Goal: Transaction & Acquisition: Purchase product/service

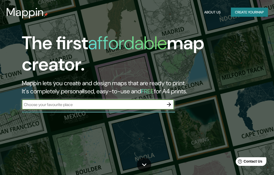
click at [0, 0] on html "Mappin About Us Create your map The first affordable map creator. Mappin lets y…" at bounding box center [137, 87] width 274 height 175
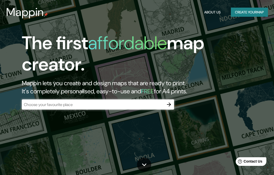
drag, startPoint x: 268, startPoint y: 0, endPoint x: 151, endPoint y: 21, distance: 119.5
click at [0, 0] on html "Mappin About Us Create your map The first affordable map creator. Mappin lets y…" at bounding box center [137, 87] width 274 height 175
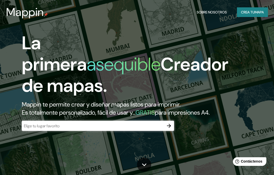
click at [245, 12] on font "Crea tu" at bounding box center [248, 12] width 14 height 5
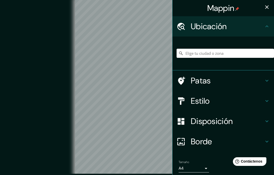
click at [213, 53] on input "Elige tu ciudad o zona" at bounding box center [225, 53] width 97 height 9
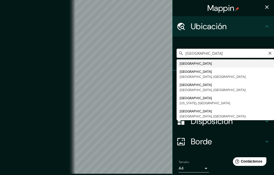
type input "[GEOGRAPHIC_DATA]"
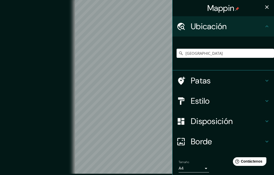
click at [271, 80] on div "Patas" at bounding box center [222, 81] width 101 height 20
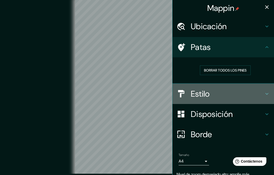
click at [268, 96] on div "Estilo" at bounding box center [222, 94] width 101 height 20
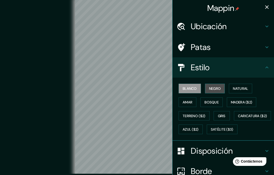
click at [221, 86] on font "Negro" at bounding box center [215, 88] width 12 height 5
click at [188, 89] on font "Blanco" at bounding box center [190, 88] width 14 height 5
click at [269, 65] on icon at bounding box center [267, 67] width 6 height 6
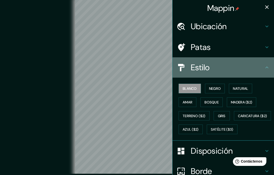
click at [266, 69] on icon at bounding box center [267, 67] width 6 height 6
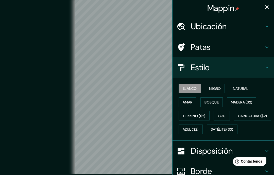
click at [266, 69] on icon at bounding box center [267, 67] width 6 height 6
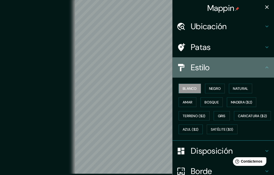
click at [268, 66] on icon at bounding box center [267, 67] width 6 height 6
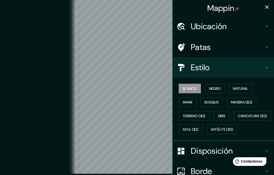
click at [266, 68] on icon at bounding box center [267, 67] width 6 height 6
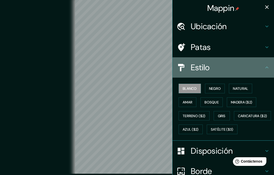
click at [266, 68] on icon at bounding box center [267, 67] width 6 height 6
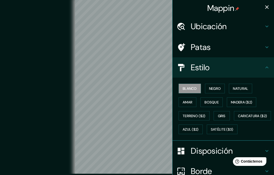
click at [262, 69] on h4 "Estilo" at bounding box center [227, 67] width 73 height 10
click at [271, 68] on div "Estilo" at bounding box center [222, 67] width 101 height 20
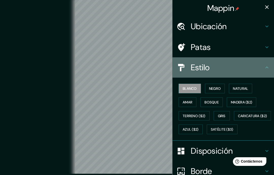
click at [269, 66] on icon at bounding box center [267, 67] width 6 height 6
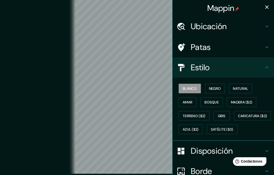
click at [269, 154] on icon at bounding box center [267, 151] width 6 height 6
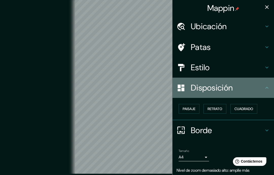
click at [272, 85] on div "Disposición" at bounding box center [222, 88] width 101 height 20
click at [267, 90] on icon at bounding box center [267, 88] width 6 height 6
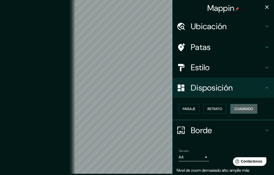
click at [238, 107] on font "Cuadrado" at bounding box center [243, 109] width 19 height 5
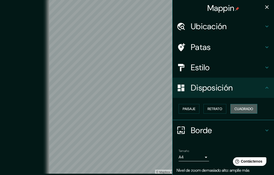
click at [237, 107] on font "Cuadrado" at bounding box center [243, 109] width 19 height 5
click at [220, 111] on button "Retrato" at bounding box center [214, 109] width 23 height 10
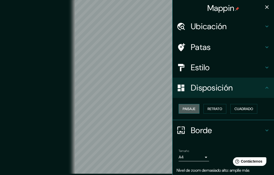
click at [198, 109] on button "Paisaje" at bounding box center [189, 109] width 21 height 10
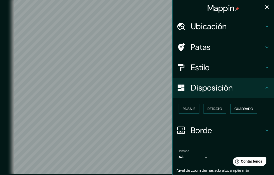
click at [266, 129] on icon at bounding box center [267, 130] width 6 height 6
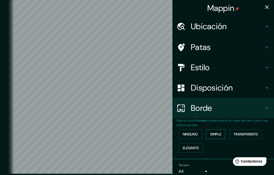
click at [221, 133] on font "Simple" at bounding box center [215, 134] width 11 height 5
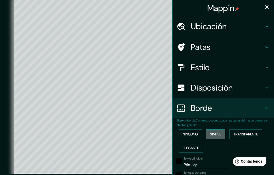
click at [221, 133] on font "Simple" at bounding box center [215, 134] width 11 height 5
type input "389"
type input "78"
click at [251, 136] on button "Transparente" at bounding box center [245, 134] width 33 height 10
click at [198, 146] on font "Elegante" at bounding box center [191, 148] width 16 height 5
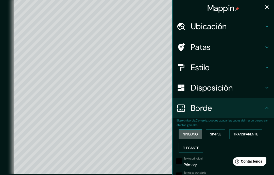
click at [192, 133] on font "Ninguno" at bounding box center [190, 134] width 15 height 5
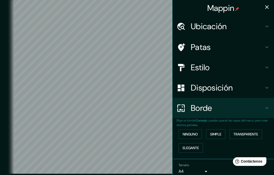
click at [264, 113] on div "Borde" at bounding box center [222, 108] width 101 height 20
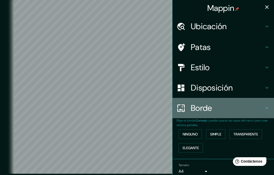
click at [269, 111] on div "Borde" at bounding box center [222, 108] width 101 height 20
click at [268, 112] on div "Borde" at bounding box center [222, 108] width 101 height 20
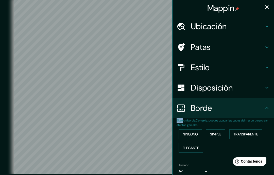
drag, startPoint x: 274, startPoint y: 144, endPoint x: 266, endPoint y: 75, distance: 69.2
click at [266, 75] on ul "Ubicación [GEOGRAPHIC_DATA] [GEOGRAPHIC_DATA] [GEOGRAPHIC_DATA] [GEOGRAPHIC_DAT…" at bounding box center [222, 111] width 101 height 191
click at [265, 26] on icon at bounding box center [267, 26] width 6 height 6
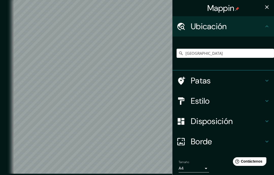
click at [260, 77] on h4 "Patas" at bounding box center [227, 81] width 73 height 10
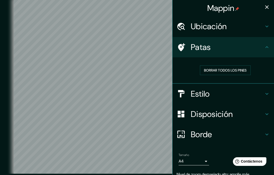
click at [268, 47] on icon at bounding box center [266, 47] width 3 height 2
click at [266, 93] on icon at bounding box center [266, 94] width 3 height 2
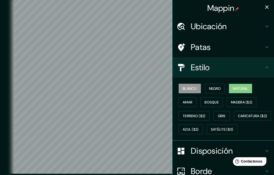
click at [251, 87] on button "Natural" at bounding box center [240, 89] width 23 height 10
click at [251, 86] on button "Natural" at bounding box center [240, 89] width 23 height 10
click at [194, 102] on button "Amar" at bounding box center [188, 102] width 18 height 10
click at [248, 89] on font "Natural" at bounding box center [240, 88] width 15 height 5
click at [191, 100] on font "Amar" at bounding box center [188, 102] width 10 height 5
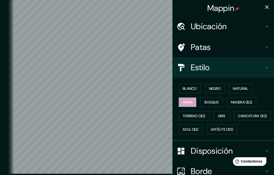
click at [194, 101] on button "Amar" at bounding box center [188, 102] width 18 height 10
click at [191, 101] on font "Amar" at bounding box center [188, 102] width 10 height 5
click at [192, 100] on font "Amar" at bounding box center [188, 102] width 10 height 5
click at [217, 101] on font "Bosque" at bounding box center [211, 102] width 14 height 5
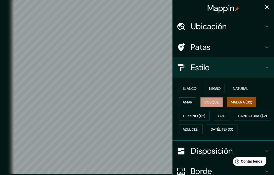
click at [252, 103] on font "Madera ($2)" at bounding box center [241, 102] width 21 height 7
click at [225, 113] on font "Gris" at bounding box center [222, 116] width 8 height 7
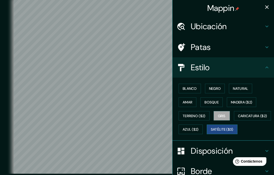
click at [207, 134] on button "Satélite ($3)" at bounding box center [222, 130] width 31 height 10
click at [211, 132] on font "Satélite ($3)" at bounding box center [222, 129] width 23 height 5
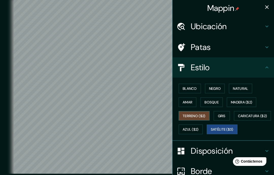
click at [205, 116] on font "Terreno ($2)" at bounding box center [194, 116] width 23 height 5
click at [195, 92] on button "Blanco" at bounding box center [190, 89] width 22 height 10
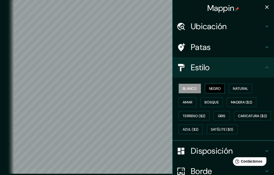
click at [214, 87] on font "Negro" at bounding box center [215, 88] width 12 height 5
click at [248, 88] on font "Natural" at bounding box center [240, 88] width 15 height 5
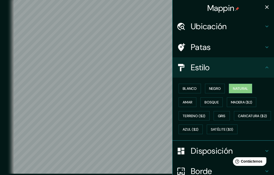
click at [270, 70] on div "Estilo" at bounding box center [222, 67] width 101 height 20
click at [266, 32] on div "Ubicación" at bounding box center [222, 26] width 101 height 20
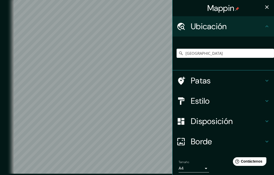
click at [270, 26] on div "Ubicación" at bounding box center [222, 26] width 101 height 20
click at [272, 7] on button "button" at bounding box center [267, 7] width 10 height 10
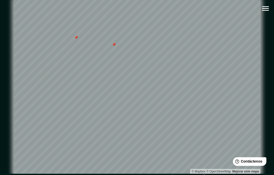
click at [75, 40] on div at bounding box center [76, 38] width 4 height 4
click at [271, 11] on button "button" at bounding box center [265, 8] width 13 height 13
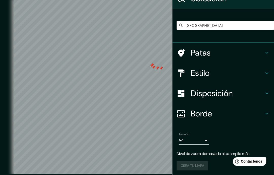
scroll to position [28, 0]
click at [270, 113] on div "Borde" at bounding box center [222, 114] width 101 height 20
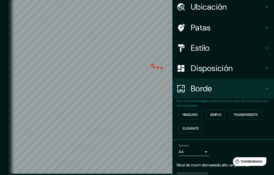
click at [268, 90] on icon at bounding box center [267, 88] width 6 height 6
click at [272, 88] on div "Borde" at bounding box center [222, 88] width 101 height 20
click at [265, 89] on icon at bounding box center [267, 88] width 6 height 6
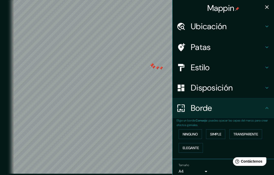
scroll to position [0, 0]
click at [266, 46] on icon at bounding box center [267, 47] width 6 height 6
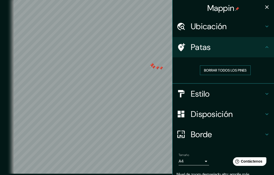
click at [247, 68] on font "Borrar todos los pines" at bounding box center [225, 70] width 43 height 5
click at [241, 70] on font "Borrar todos los pines" at bounding box center [225, 70] width 43 height 5
click at [269, 11] on button "button" at bounding box center [267, 7] width 10 height 10
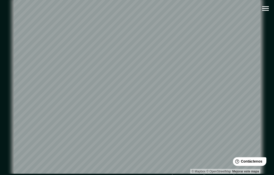
click at [266, 11] on icon "button" at bounding box center [265, 8] width 9 height 9
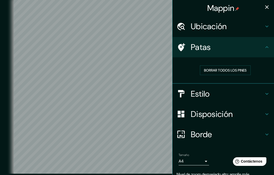
click at [268, 9] on icon "button" at bounding box center [267, 7] width 6 height 6
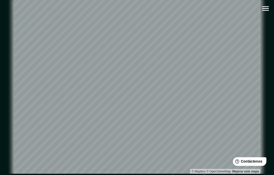
click at [267, 9] on icon "button" at bounding box center [265, 8] width 9 height 9
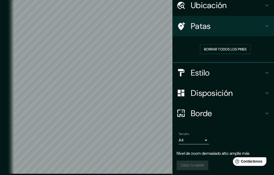
scroll to position [20, 0]
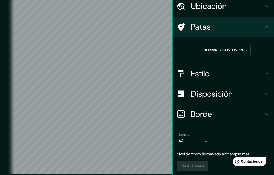
click at [203, 139] on body "Mappin Ubicación [GEOGRAPHIC_DATA] [GEOGRAPHIC_DATA] [GEOGRAPHIC_DATA] [GEOGRAP…" at bounding box center [137, 87] width 274 height 175
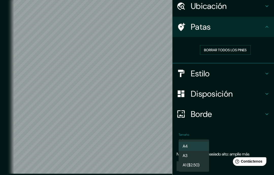
click at [207, 153] on li "A3" at bounding box center [194, 155] width 30 height 9
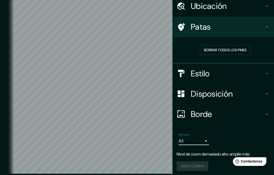
click at [205, 142] on body "Mappin Ubicación [GEOGRAPHIC_DATA] [GEOGRAPHIC_DATA] [GEOGRAPHIC_DATA] [GEOGRAP…" at bounding box center [137, 87] width 274 height 175
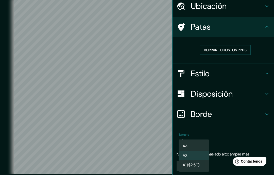
click at [207, 145] on li "A4" at bounding box center [194, 146] width 30 height 9
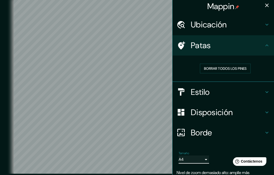
scroll to position [2, 0]
click at [257, 111] on h4 "Disposición" at bounding box center [227, 113] width 73 height 10
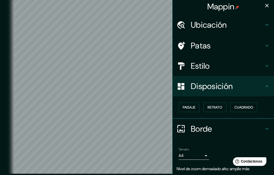
click at [266, 87] on icon at bounding box center [267, 86] width 6 height 6
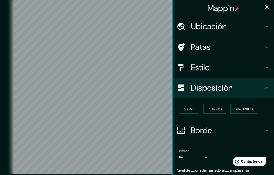
scroll to position [0, 0]
click at [266, 87] on icon at bounding box center [266, 88] width 3 height 2
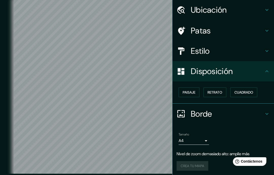
scroll to position [16, 0]
click at [267, 10] on icon at bounding box center [267, 10] width 6 height 6
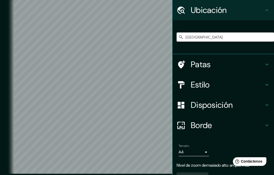
click at [272, 9] on div "Ubicación" at bounding box center [222, 10] width 101 height 20
click at [271, 11] on div "Ubicación" at bounding box center [222, 10] width 101 height 20
click at [272, 8] on div "Ubicación" at bounding box center [222, 10] width 101 height 20
click at [267, 10] on icon at bounding box center [266, 10] width 3 height 2
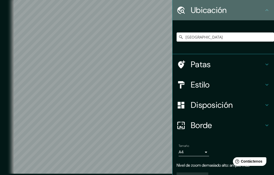
click at [270, 10] on icon at bounding box center [267, 10] width 6 height 6
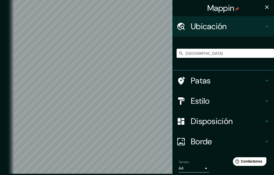
scroll to position [0, 0]
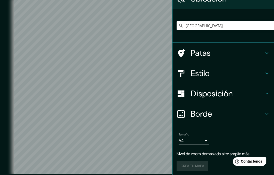
click at [260, 115] on h4 "Borde" at bounding box center [227, 114] width 73 height 10
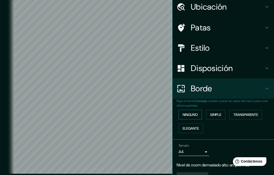
click at [196, 112] on font "Ninguno" at bounding box center [190, 114] width 15 height 5
click at [270, 85] on div "Borde" at bounding box center [222, 88] width 101 height 20
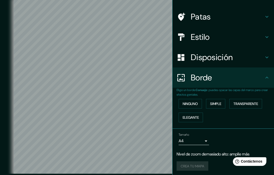
scroll to position [30, 0]
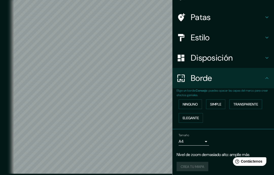
click at [267, 55] on icon at bounding box center [267, 58] width 6 height 6
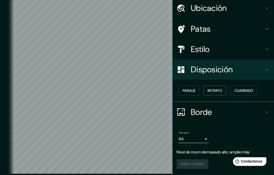
click at [222, 88] on font "Retrato" at bounding box center [214, 90] width 15 height 5
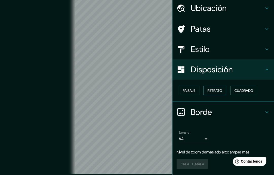
click at [219, 88] on font "Retrato" at bounding box center [214, 90] width 15 height 5
click at [196, 86] on button "Paisaje" at bounding box center [189, 91] width 21 height 10
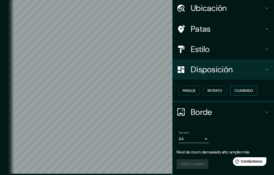
click at [250, 88] on font "Cuadrado" at bounding box center [243, 90] width 19 height 5
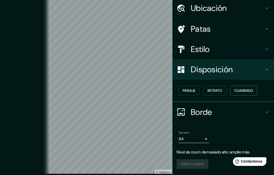
click at [249, 88] on font "Cuadrado" at bounding box center [243, 90] width 19 height 5
click at [199, 86] on button "Paisaje" at bounding box center [189, 91] width 21 height 10
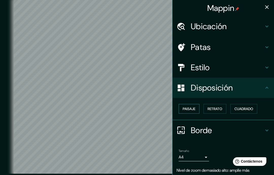
scroll to position [0, 0]
click at [266, 63] on div "Estilo" at bounding box center [222, 67] width 101 height 20
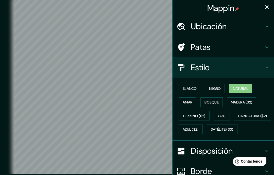
click at [248, 88] on font "Natural" at bounding box center [240, 88] width 15 height 5
click at [223, 87] on button "Negro" at bounding box center [215, 89] width 20 height 10
click at [243, 86] on font "Natural" at bounding box center [240, 88] width 15 height 5
click at [196, 86] on font "Blanco" at bounding box center [190, 88] width 14 height 5
click at [241, 88] on font "Natural" at bounding box center [240, 88] width 15 height 5
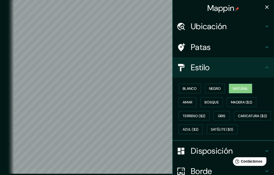
click at [270, 28] on div "Ubicación" at bounding box center [222, 26] width 101 height 20
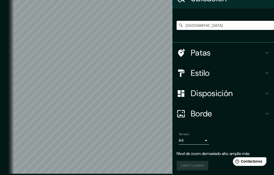
scroll to position [28, 0]
click at [198, 165] on div "Crea tu mapa" at bounding box center [223, 166] width 93 height 10
click at [203, 162] on div "Crea tu mapa" at bounding box center [223, 166] width 93 height 10
click at [207, 139] on body "Mappin Ubicación [GEOGRAPHIC_DATA] [GEOGRAPHIC_DATA] [GEOGRAPHIC_DATA] [GEOGRAP…" at bounding box center [137, 87] width 274 height 175
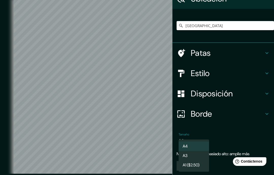
click at [204, 154] on li "A3" at bounding box center [194, 155] width 30 height 9
type input "a4"
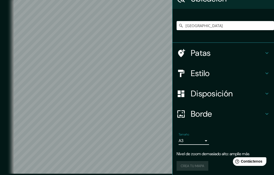
click at [253, 72] on h4 "Estilo" at bounding box center [227, 73] width 73 height 10
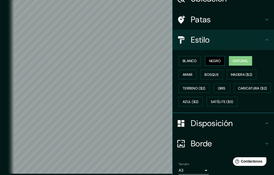
click at [218, 62] on font "Negro" at bounding box center [215, 61] width 12 height 5
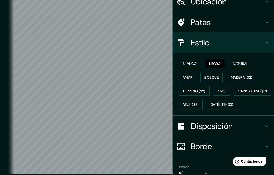
scroll to position [25, 0]
click at [221, 64] on font "Negro" at bounding box center [215, 64] width 12 height 5
click at [198, 63] on button "Blanco" at bounding box center [190, 64] width 22 height 10
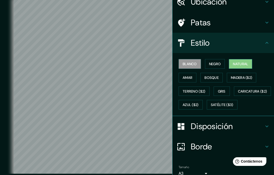
click at [248, 63] on font "Natural" at bounding box center [240, 64] width 15 height 5
click at [268, 21] on icon at bounding box center [267, 23] width 6 height 6
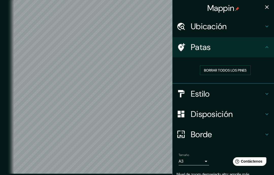
scroll to position [0, 0]
click at [263, 24] on h4 "Ubicación" at bounding box center [227, 26] width 73 height 10
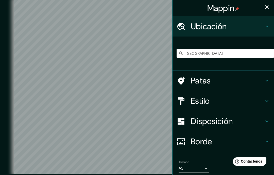
click at [267, 24] on icon at bounding box center [267, 26] width 6 height 6
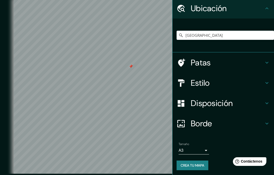
scroll to position [18, 0]
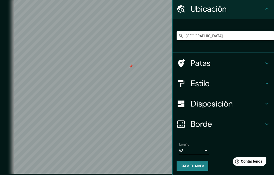
click at [257, 61] on h4 "Patas" at bounding box center [227, 63] width 73 height 10
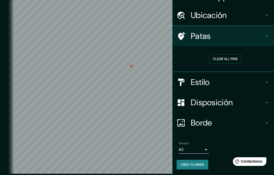
scroll to position [10, 0]
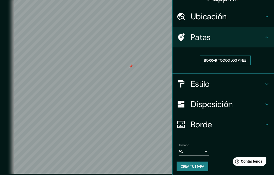
click at [244, 58] on font "Borrar todos los pines" at bounding box center [225, 60] width 43 height 5
